Goal: Task Accomplishment & Management: Manage account settings

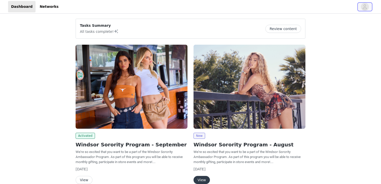
click at [366, 4] on icon "avatar" at bounding box center [365, 7] width 5 height 8
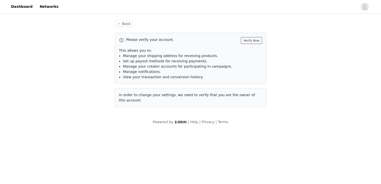
click at [252, 42] on button "Verify Now" at bounding box center [251, 40] width 21 height 7
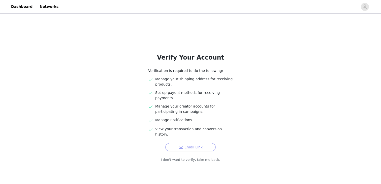
click at [189, 143] on button "Email Link" at bounding box center [191, 147] width 50 height 8
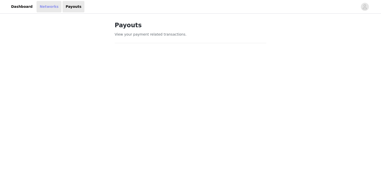
click at [51, 10] on link "Networks" at bounding box center [49, 6] width 25 height 11
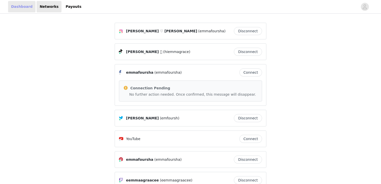
click at [25, 8] on link "Dashboard" at bounding box center [22, 6] width 28 height 11
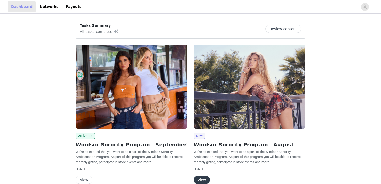
scroll to position [1, 0]
